Goal: Check status

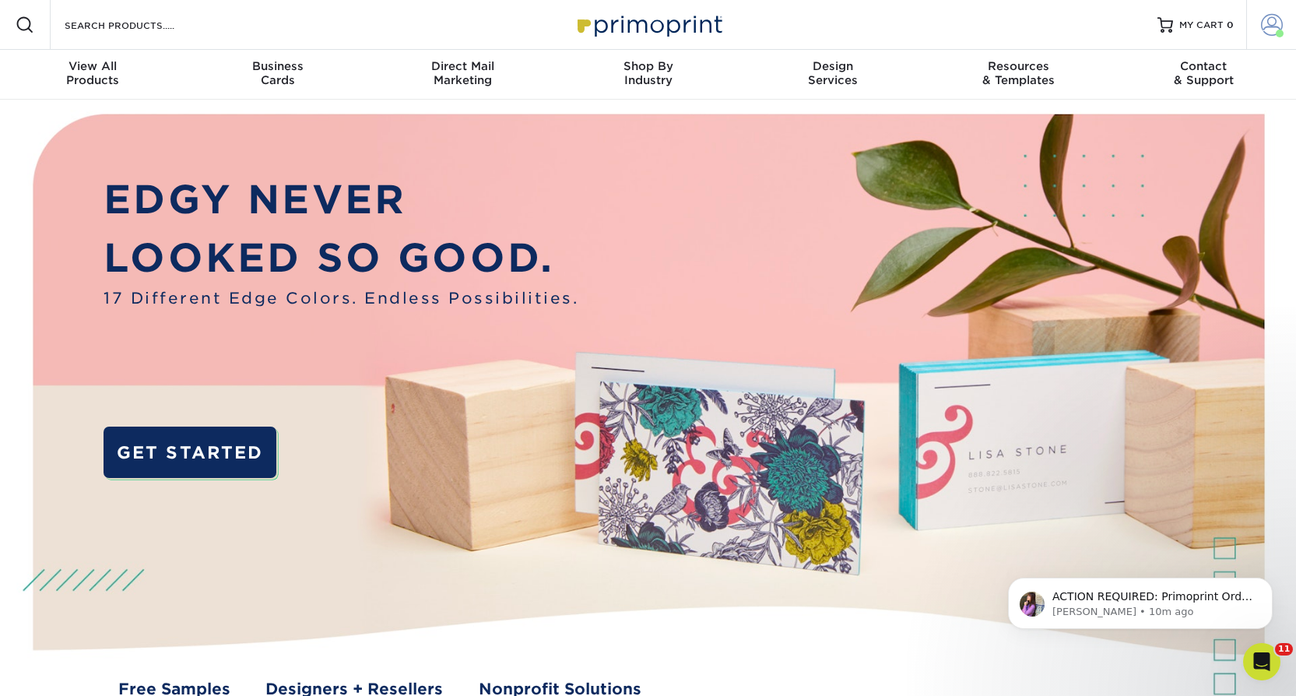
click at [1272, 29] on span at bounding box center [1272, 25] width 22 height 22
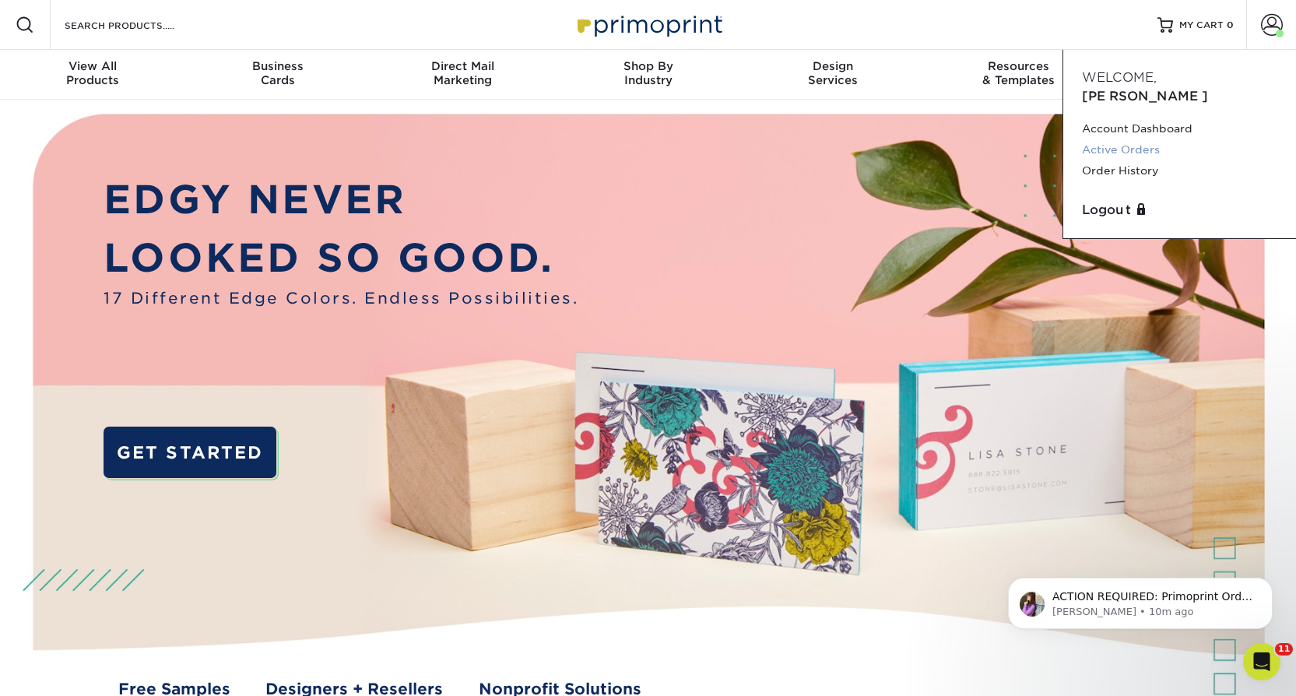
click at [1125, 139] on link "Active Orders" at bounding box center [1179, 149] width 195 height 21
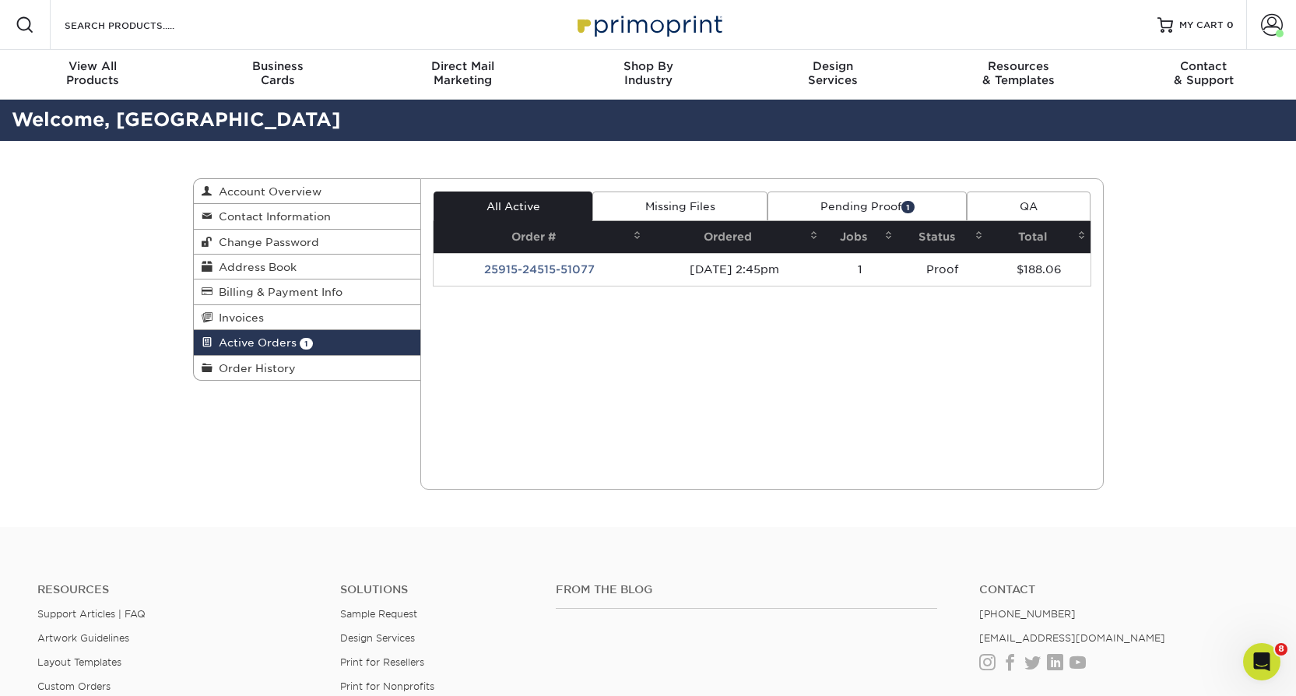
click at [582, 273] on td "25915-24515-51077" at bounding box center [540, 269] width 213 height 33
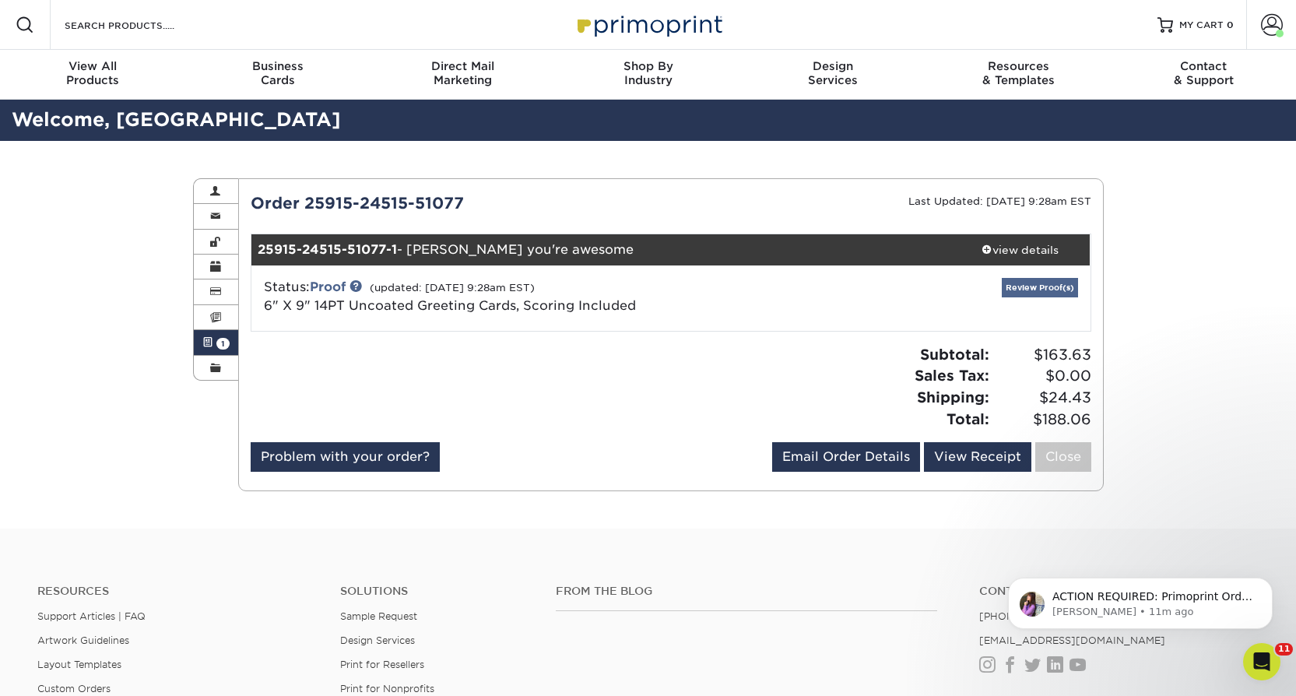
click at [1060, 287] on link "Review Proof(s)" at bounding box center [1040, 287] width 76 height 19
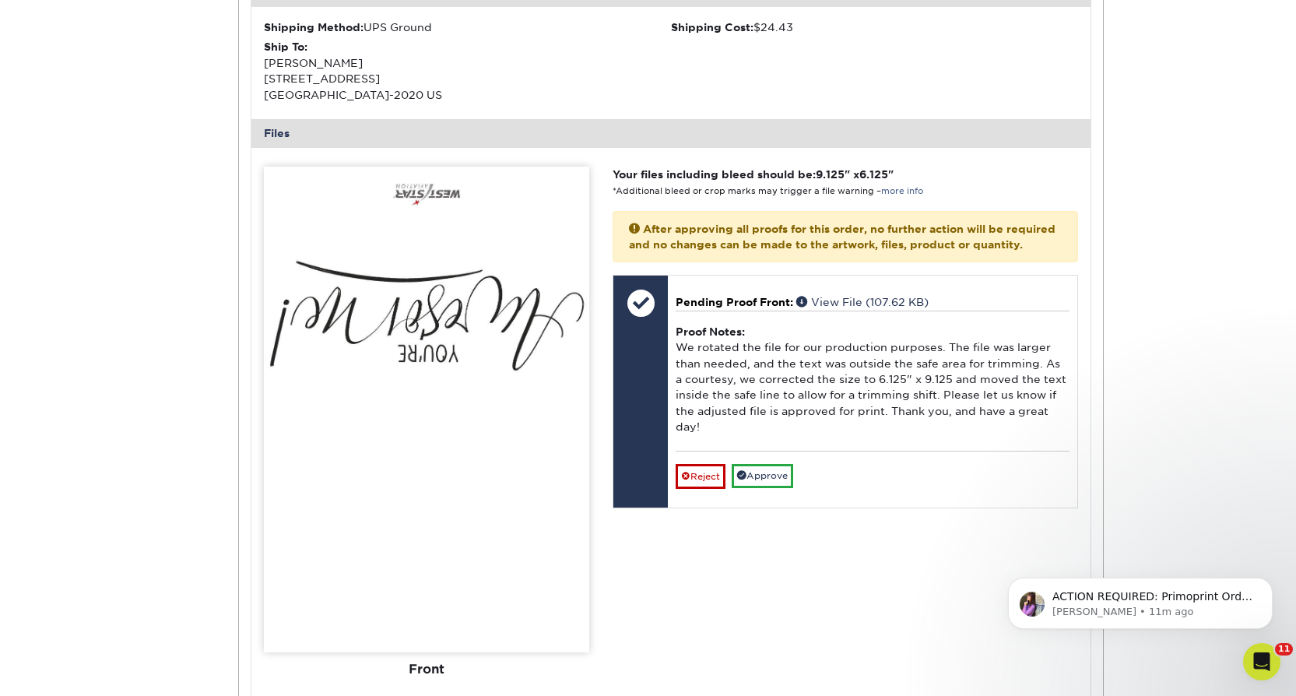
scroll to position [559, 0]
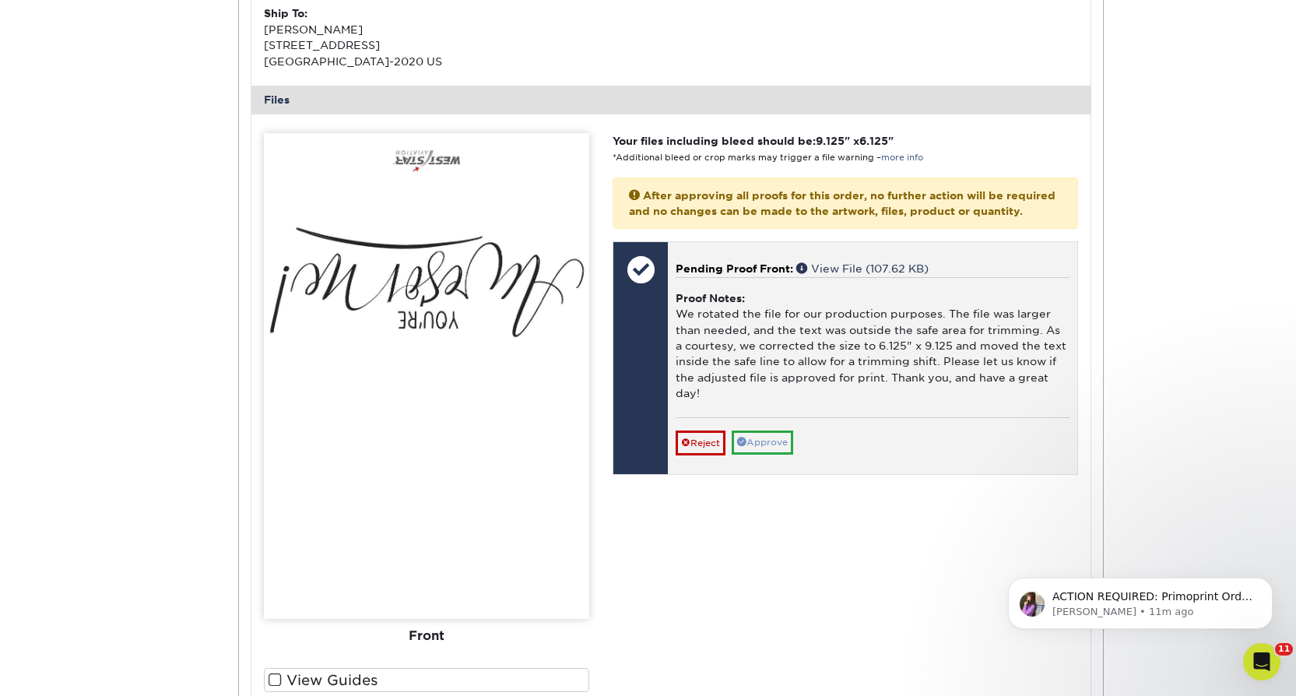
click at [777, 437] on link "Approve" at bounding box center [763, 443] width 62 height 24
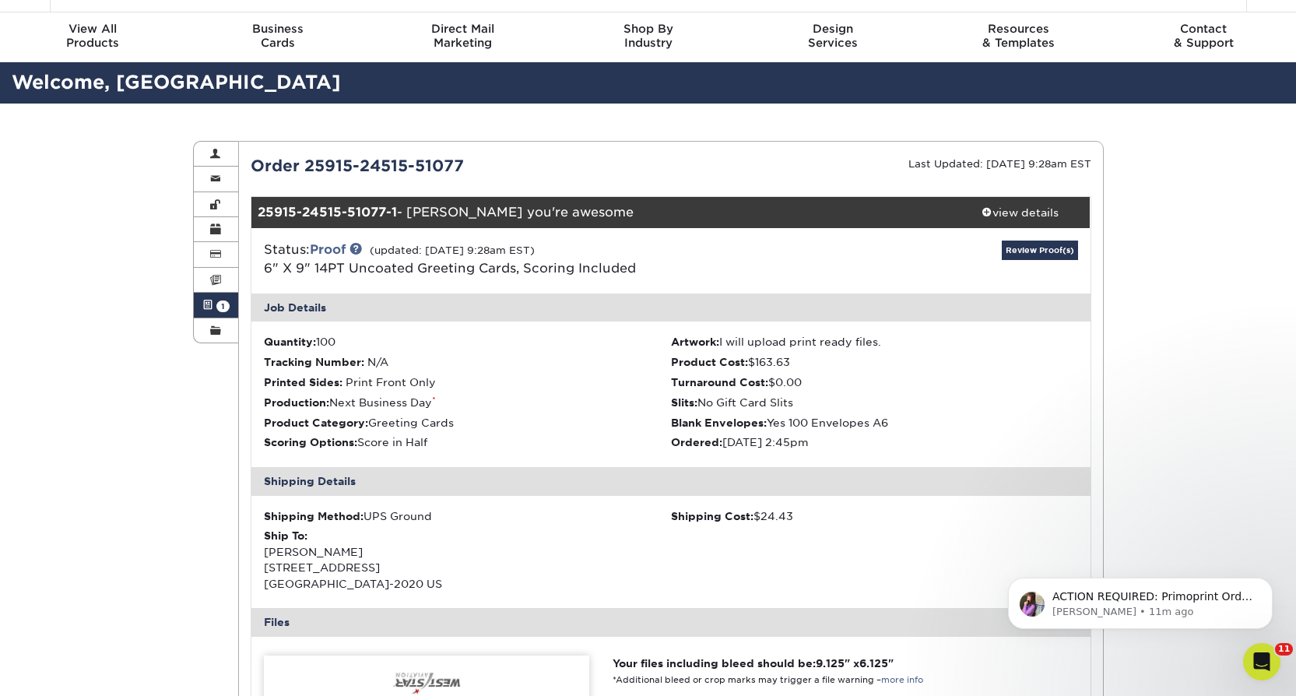
scroll to position [-2, 0]
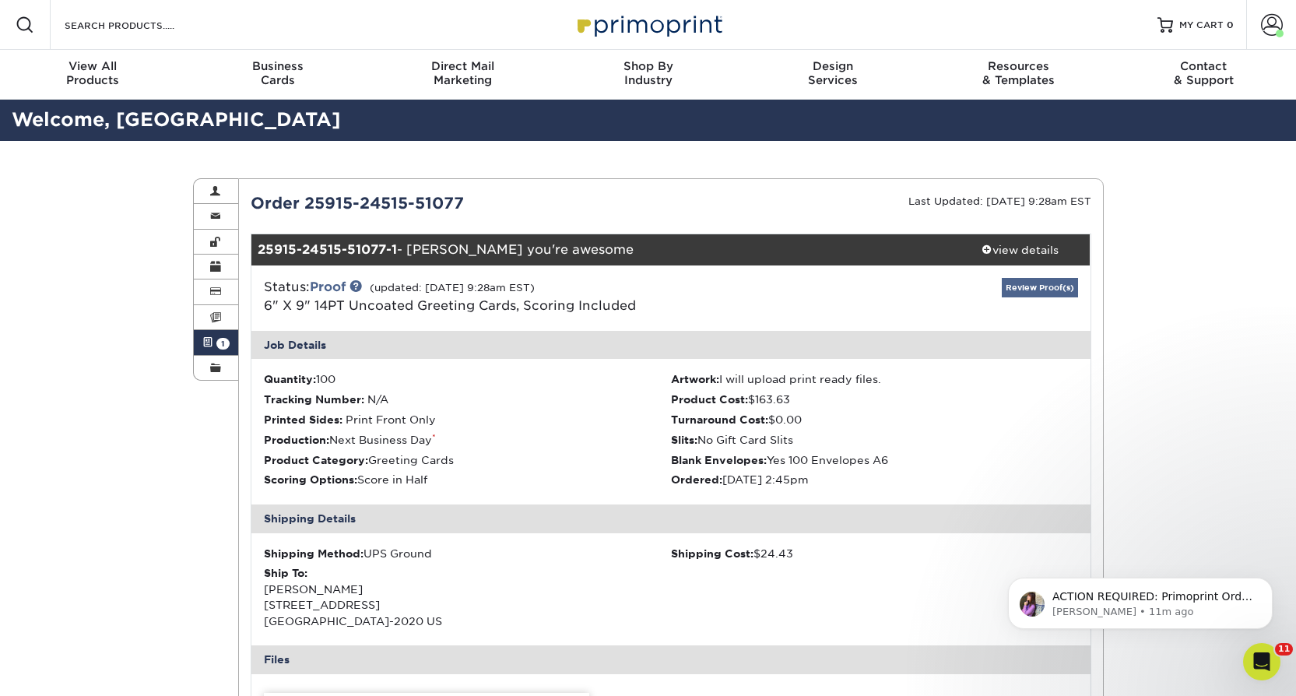
click at [1033, 289] on link "Review Proof(s)" at bounding box center [1040, 287] width 76 height 19
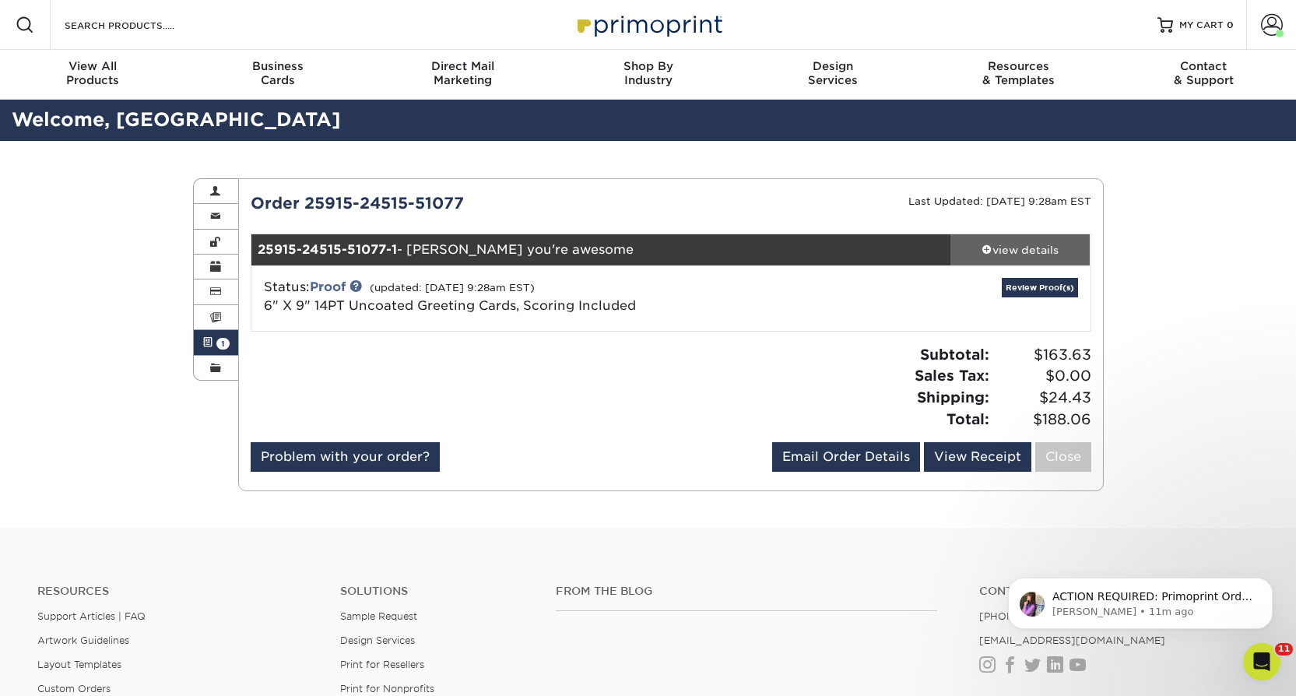
click at [1017, 253] on div "view details" at bounding box center [1021, 250] width 140 height 16
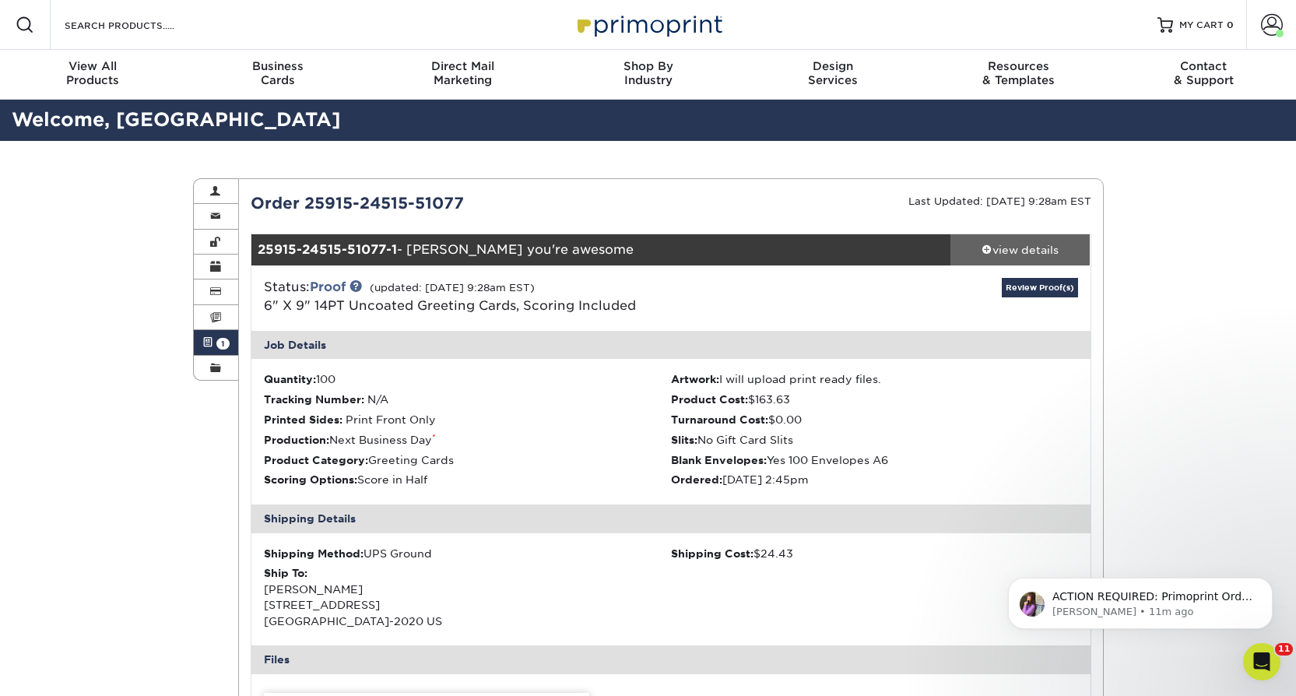
click at [1020, 257] on link "view details" at bounding box center [1021, 249] width 140 height 31
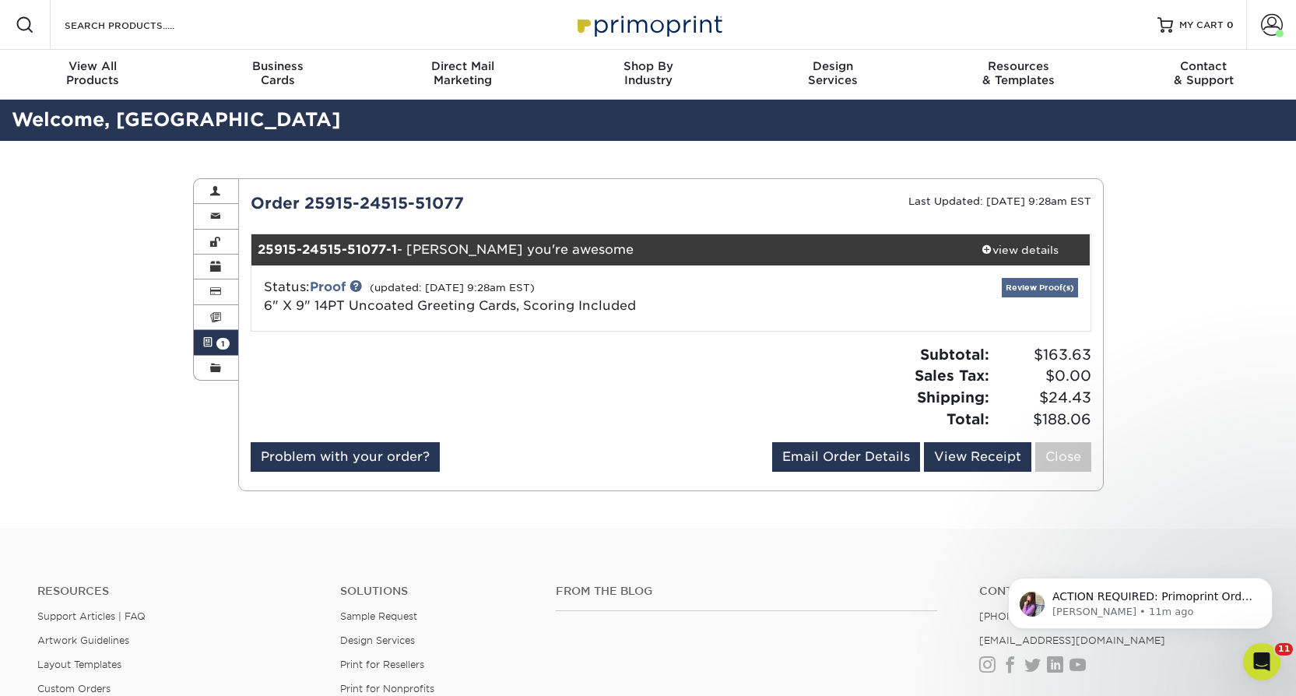
click at [1047, 283] on link "Review Proof(s)" at bounding box center [1040, 287] width 76 height 19
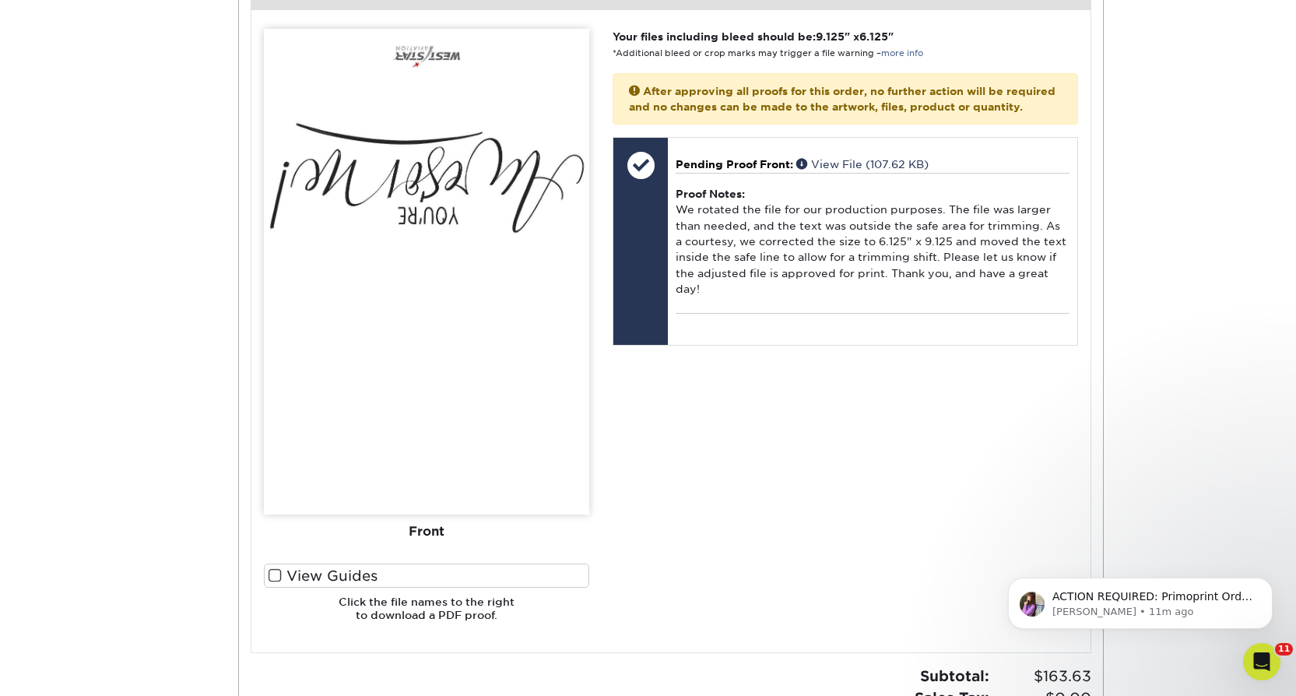
scroll to position [666, 0]
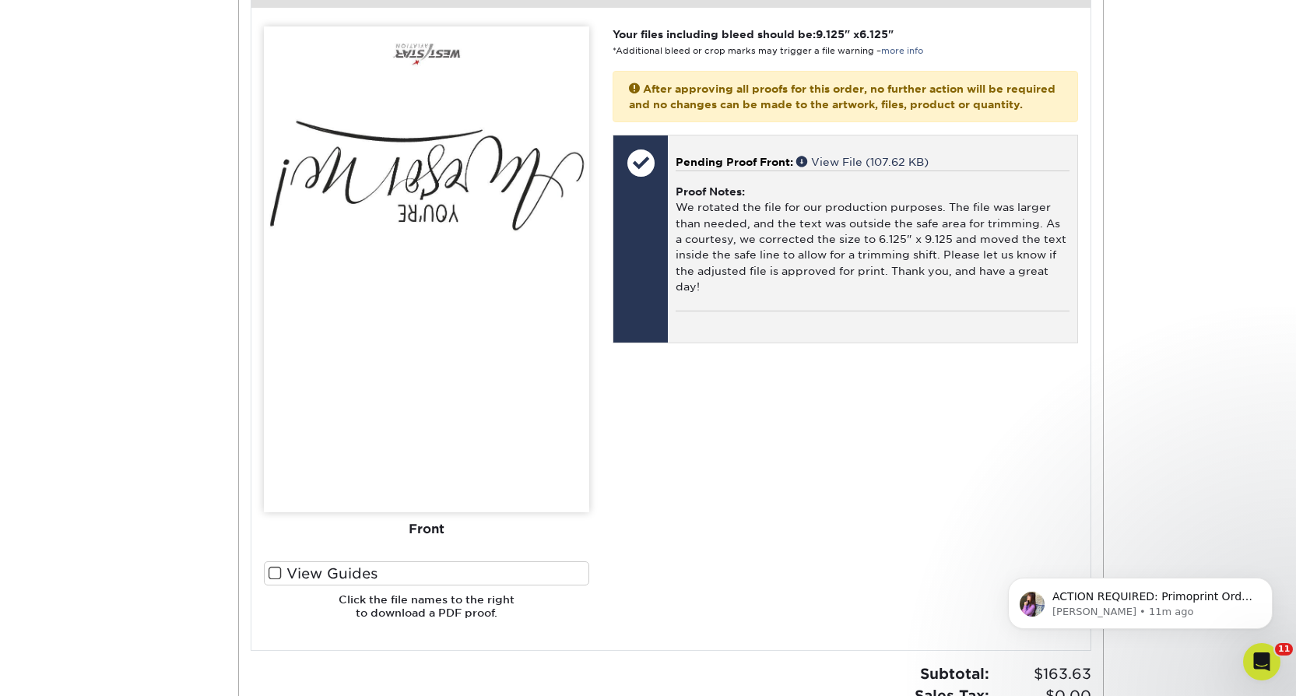
click at [931, 228] on div "Proof Notes: We rotated the file for our production purposes. The file was larg…" at bounding box center [872, 241] width 393 height 140
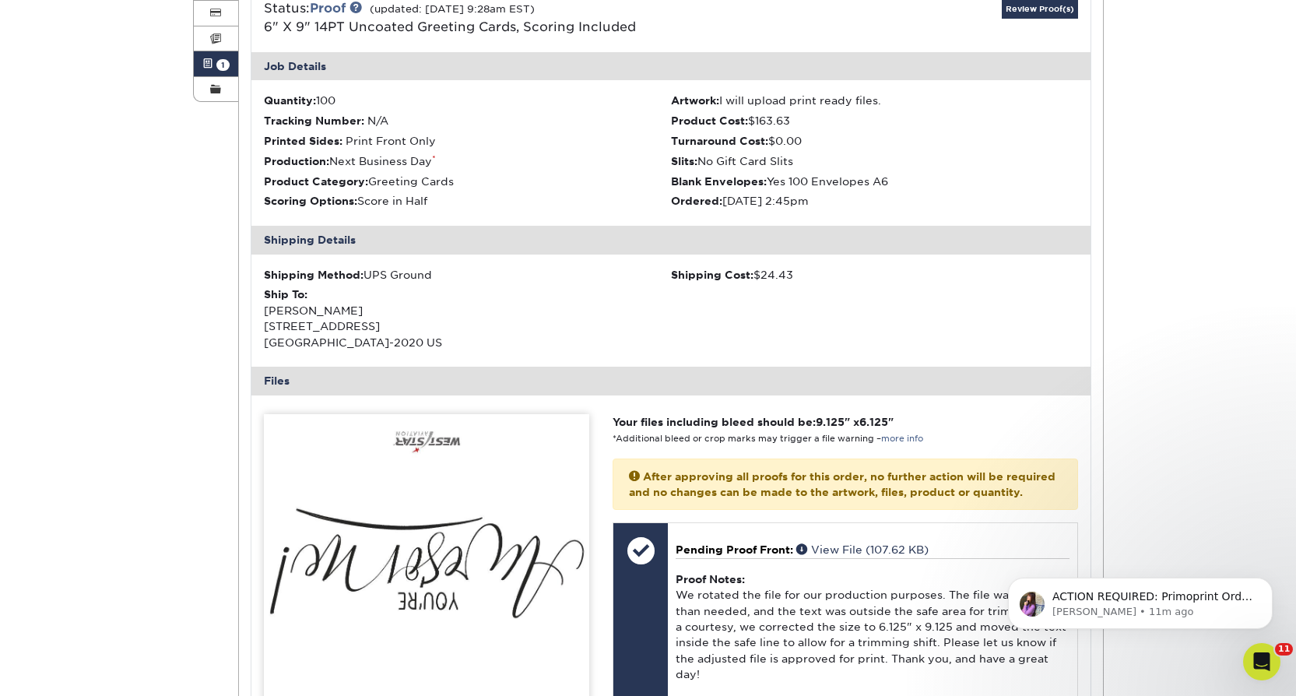
scroll to position [0, 0]
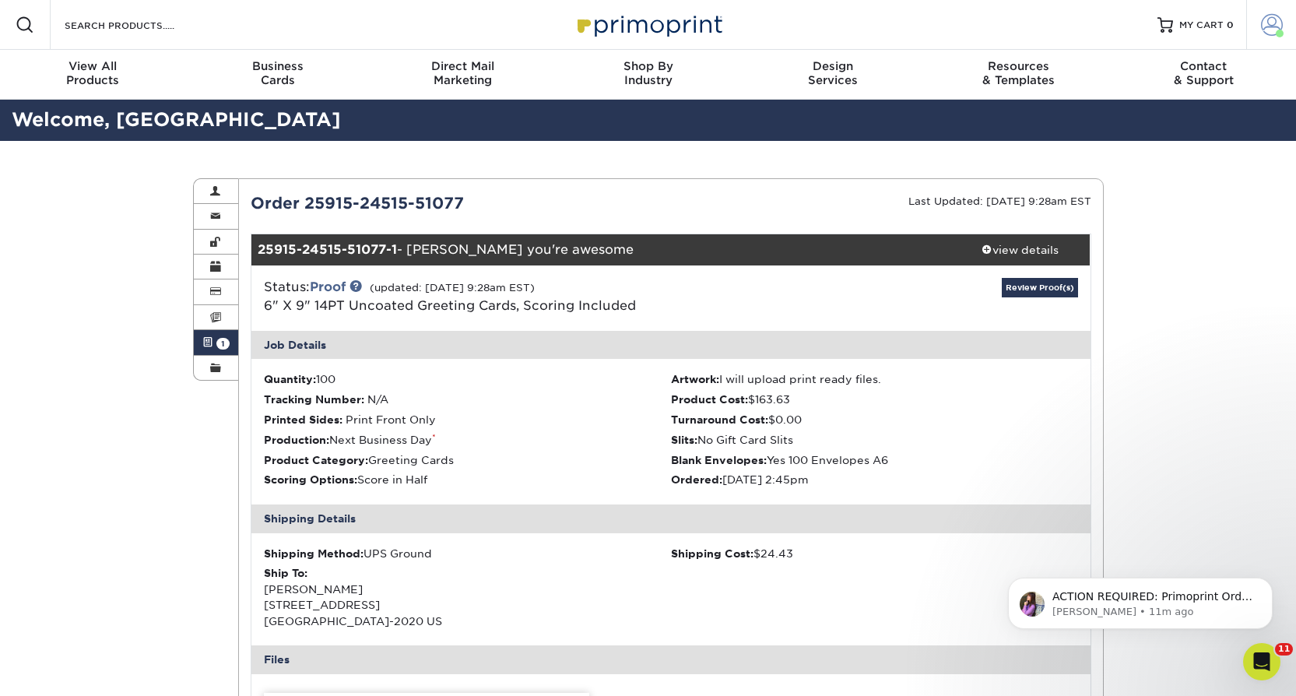
click at [1281, 35] on span at bounding box center [1280, 34] width 8 height 8
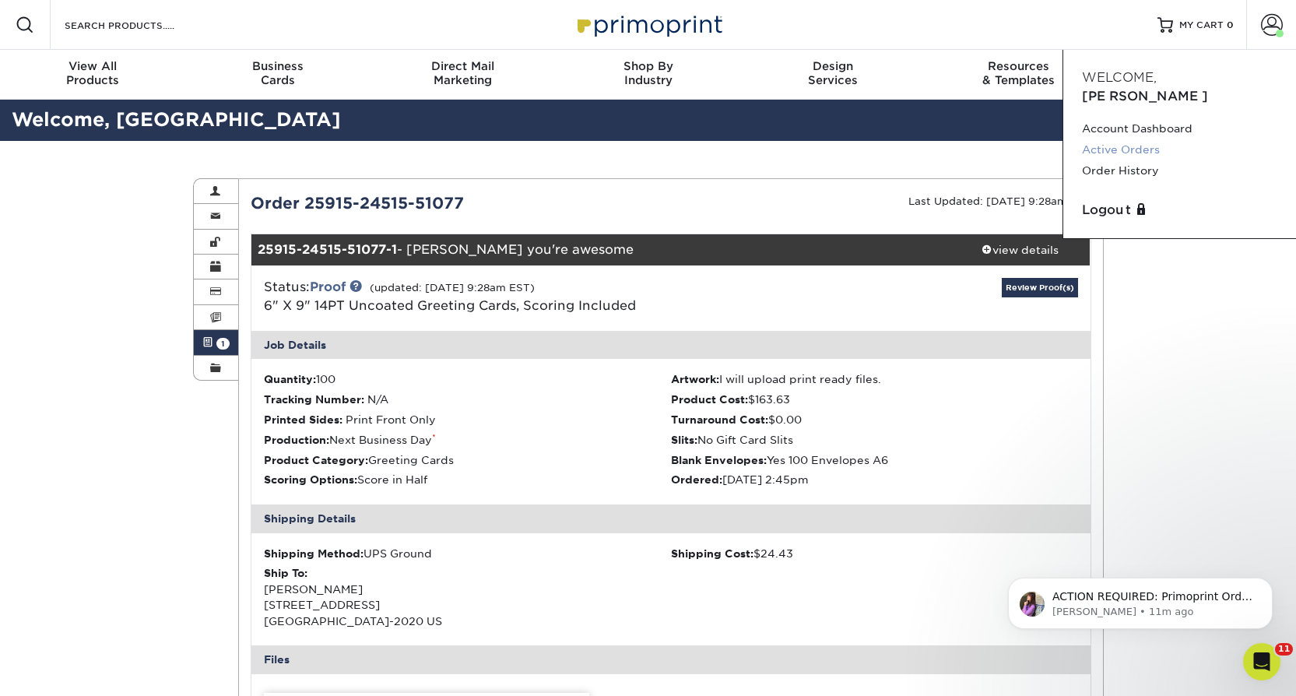
click at [1126, 139] on link "Active Orders" at bounding box center [1179, 149] width 195 height 21
